Goal: Task Accomplishment & Management: Use online tool/utility

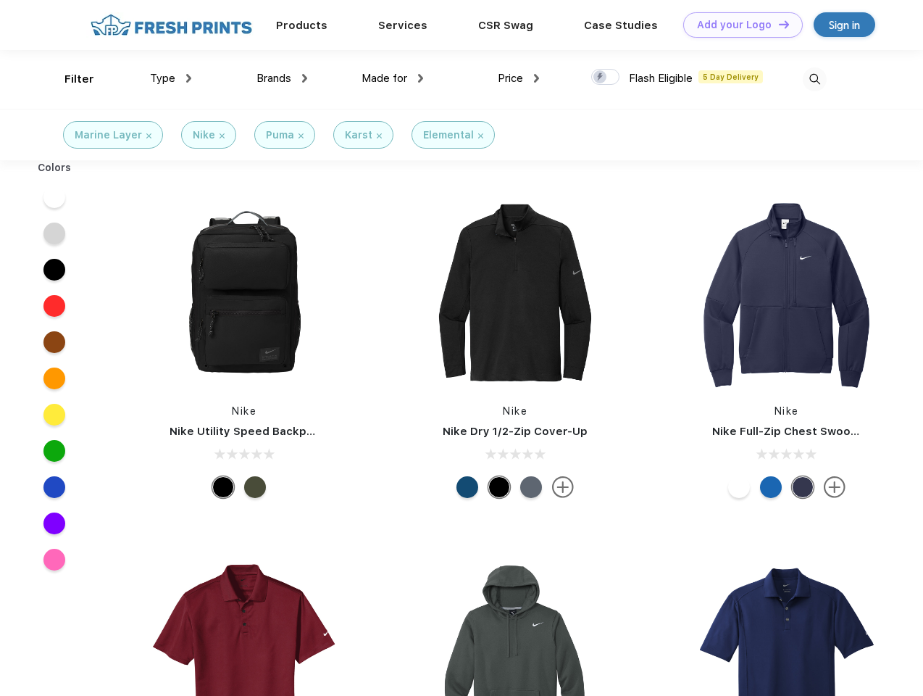
click at [738, 25] on link "Add your Logo Design Tool" at bounding box center [743, 24] width 120 height 25
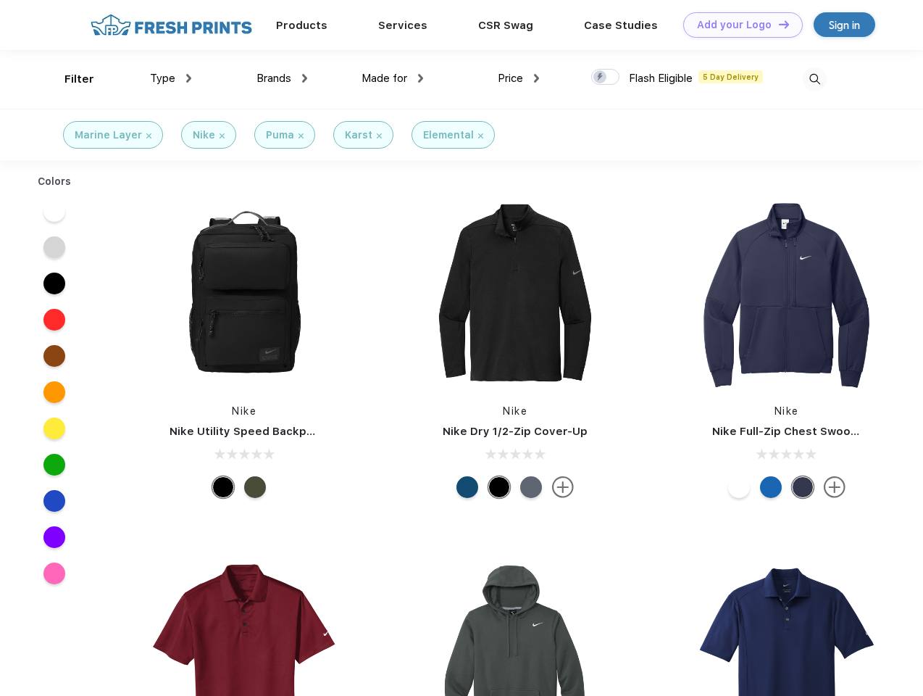
click at [0, 0] on div "Design Tool" at bounding box center [0, 0] width 0 height 0
click at [778, 24] on link "Add your Logo Design Tool" at bounding box center [743, 24] width 120 height 25
click at [70, 79] on div "Filter" at bounding box center [79, 79] width 30 height 17
click at [171, 78] on span "Type" at bounding box center [162, 78] width 25 height 13
click at [282, 78] on span "Brands" at bounding box center [274, 78] width 35 height 13
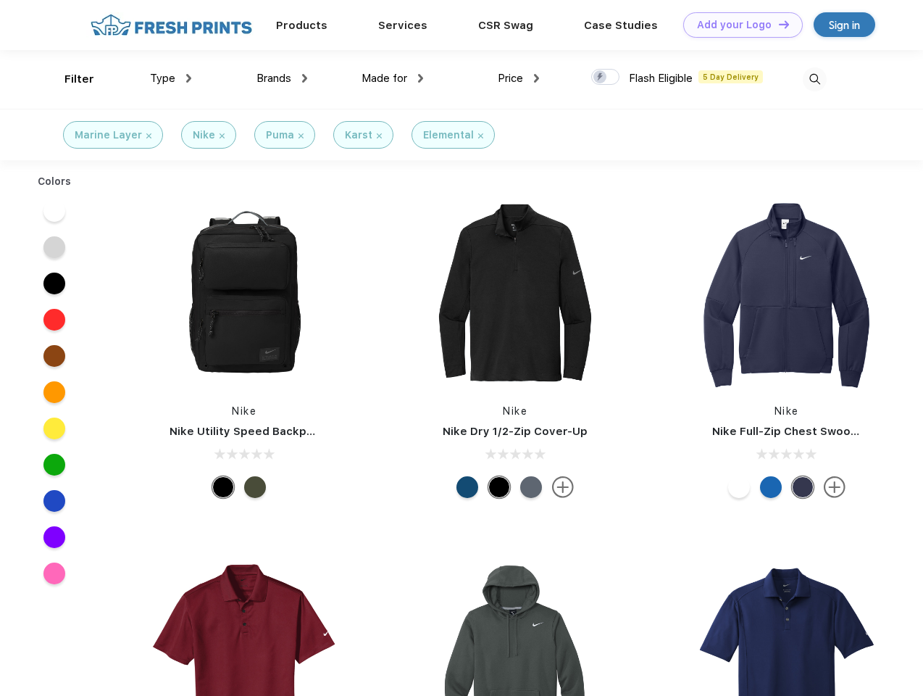
click at [393, 78] on span "Made for" at bounding box center [385, 78] width 46 height 13
click at [519, 78] on span "Price" at bounding box center [510, 78] width 25 height 13
click at [606, 78] on div at bounding box center [605, 77] width 28 height 16
click at [601, 78] on input "checkbox" at bounding box center [595, 72] width 9 height 9
click at [814, 79] on img at bounding box center [815, 79] width 24 height 24
